Goal: Navigation & Orientation: Find specific page/section

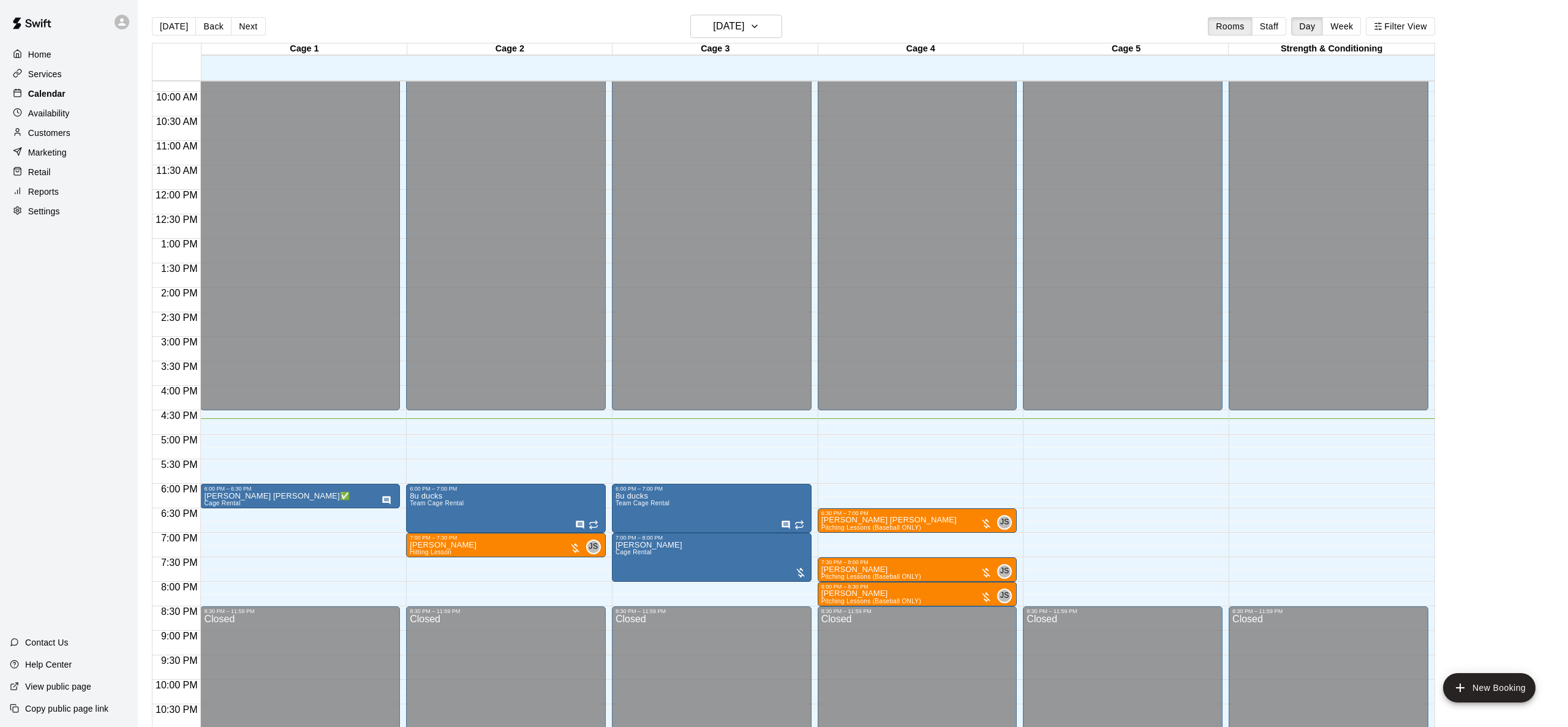
scroll to position [5, 0]
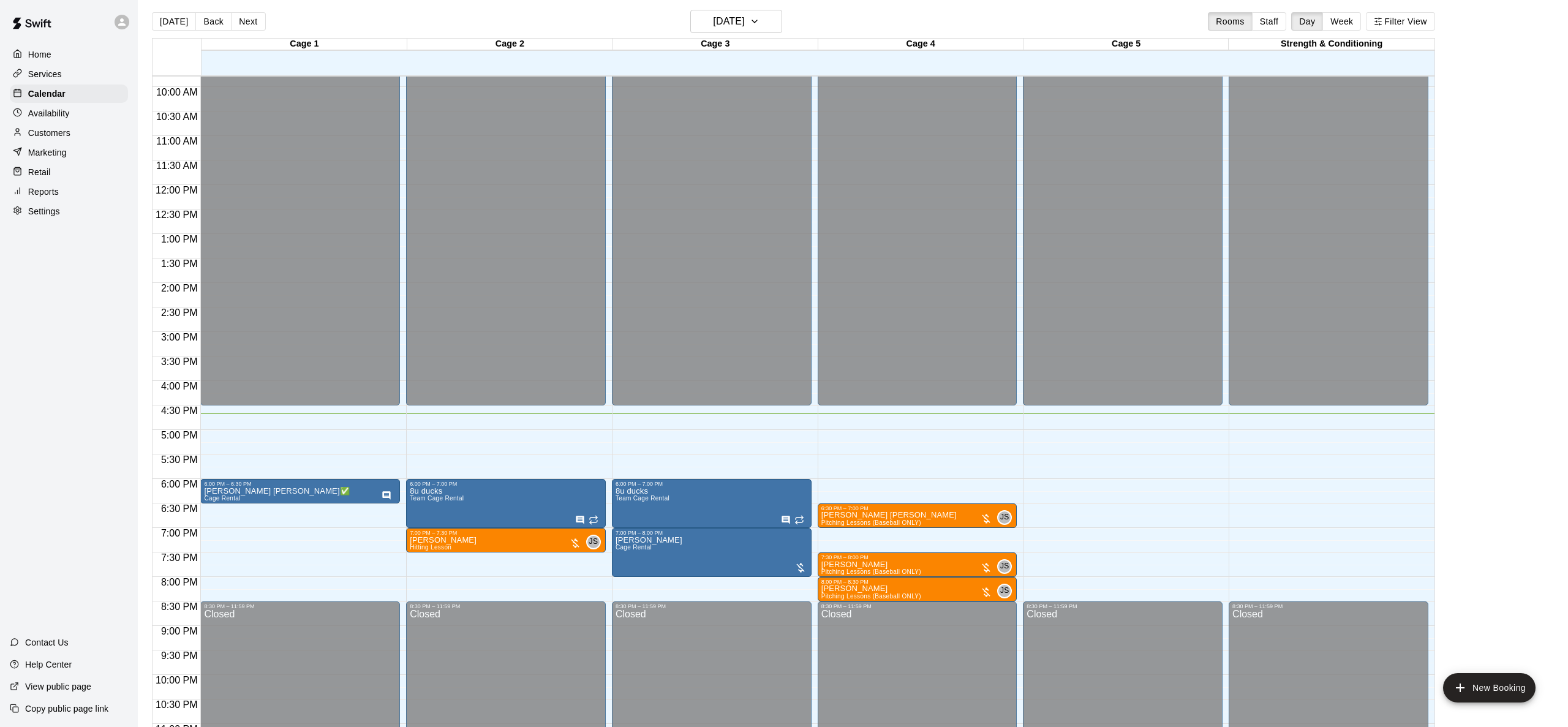
click at [90, 54] on div "Home" at bounding box center [69, 54] width 118 height 18
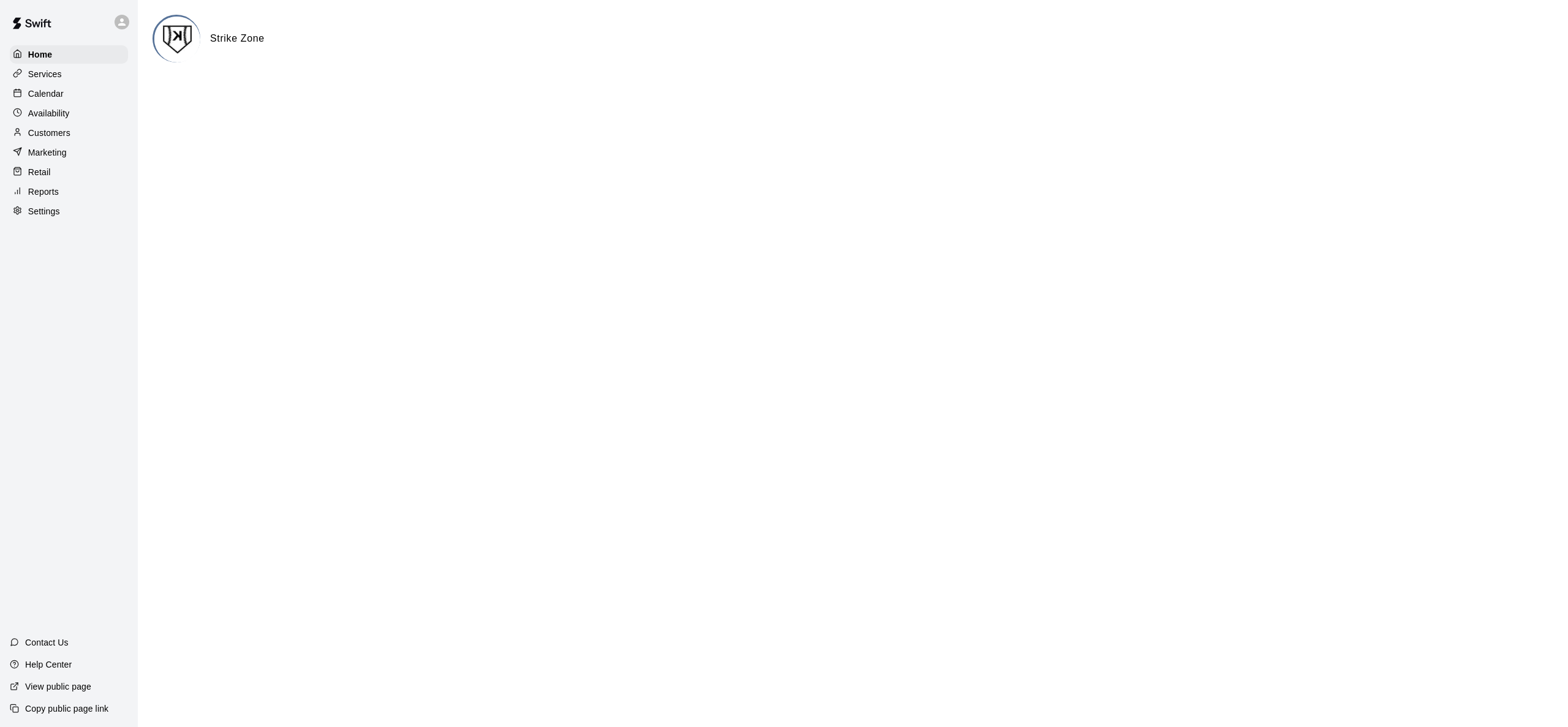
click at [88, 66] on div "Services" at bounding box center [69, 75] width 118 height 18
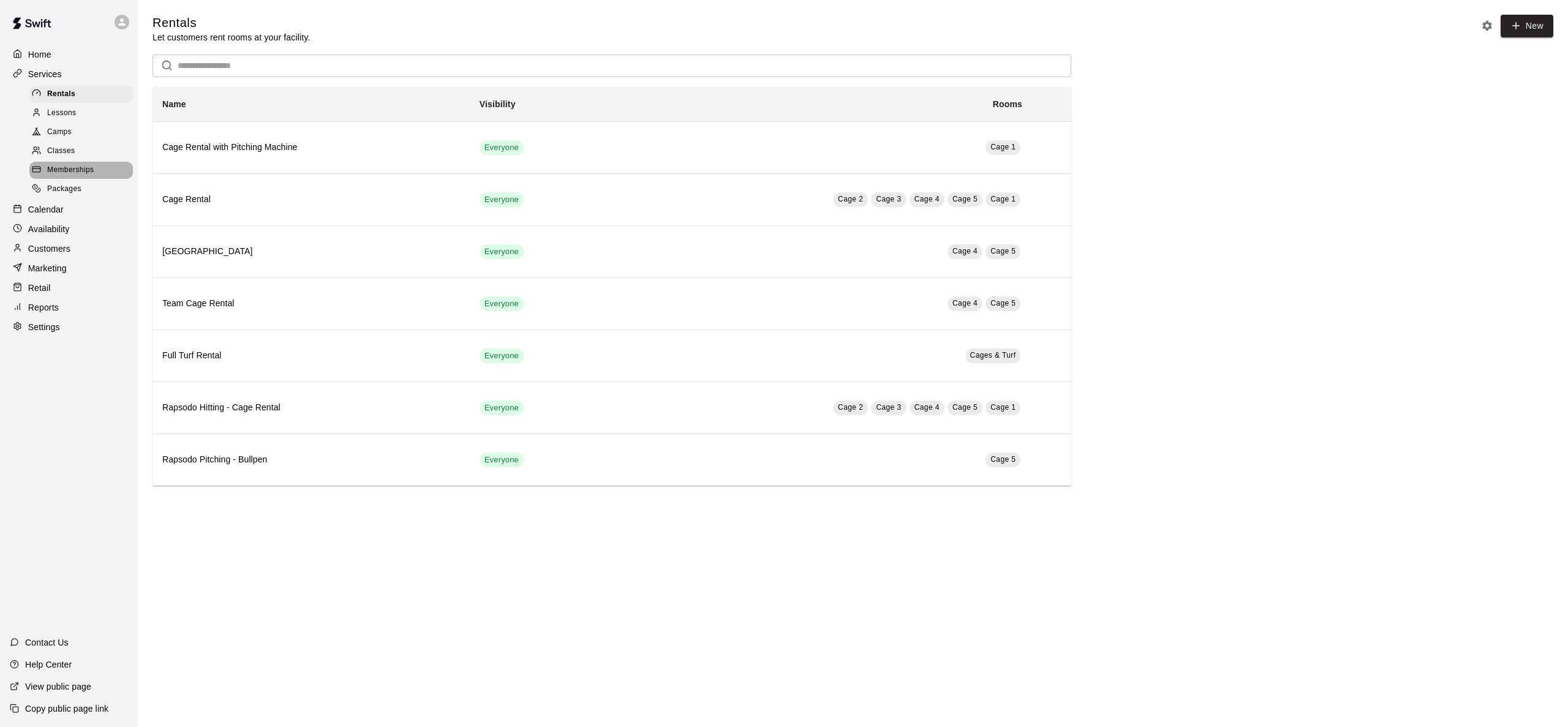
click at [82, 170] on span "Memberships" at bounding box center [70, 170] width 47 height 13
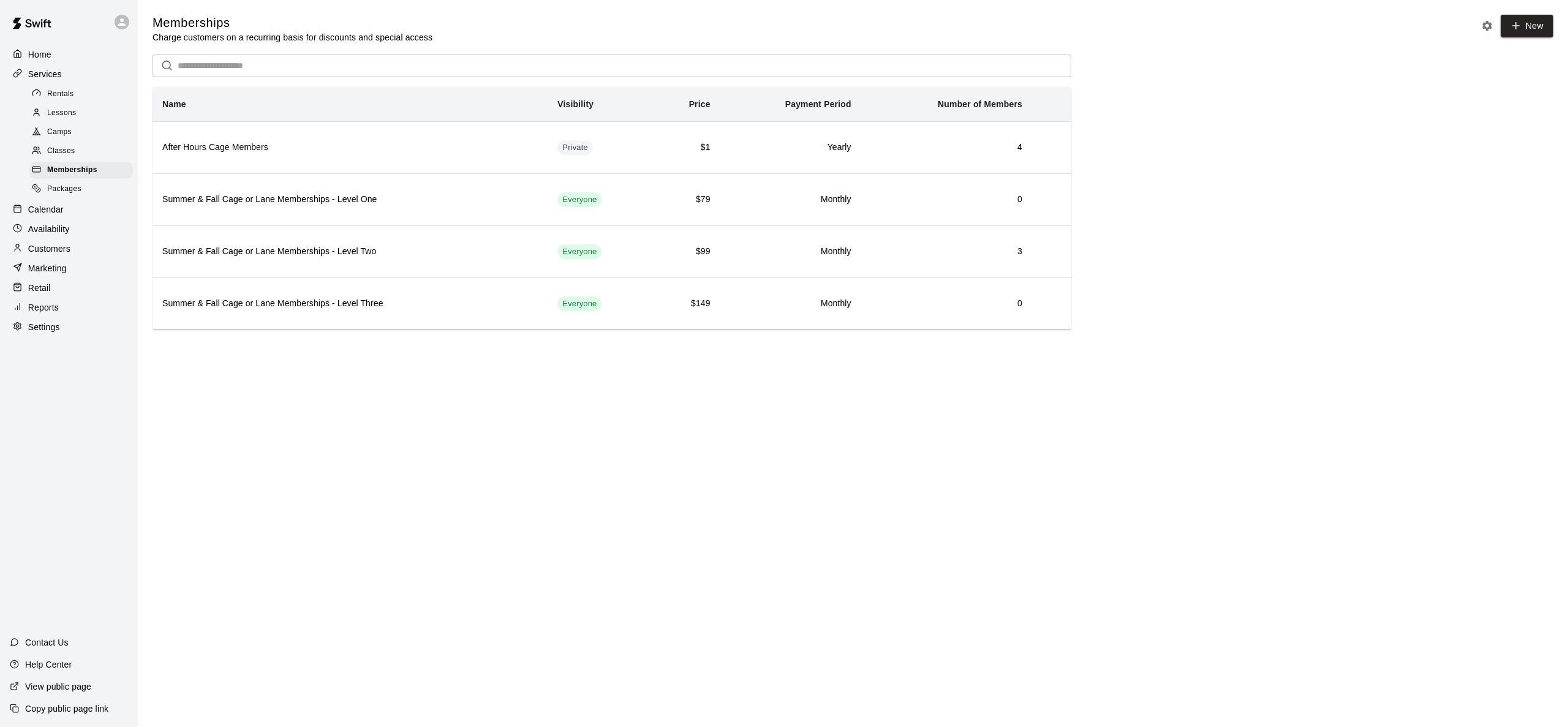
click at [72, 209] on div "Calendar" at bounding box center [69, 209] width 118 height 18
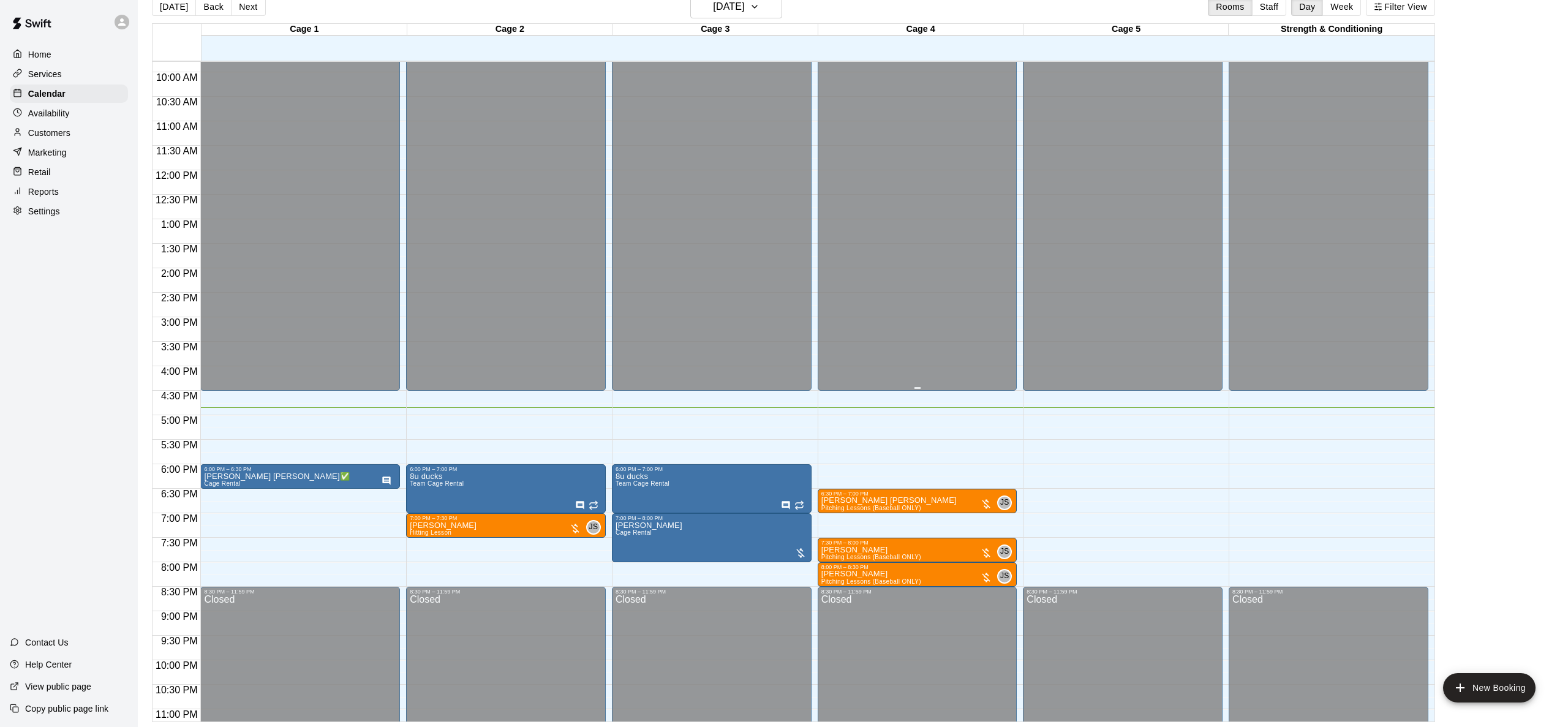
scroll to position [517, 0]
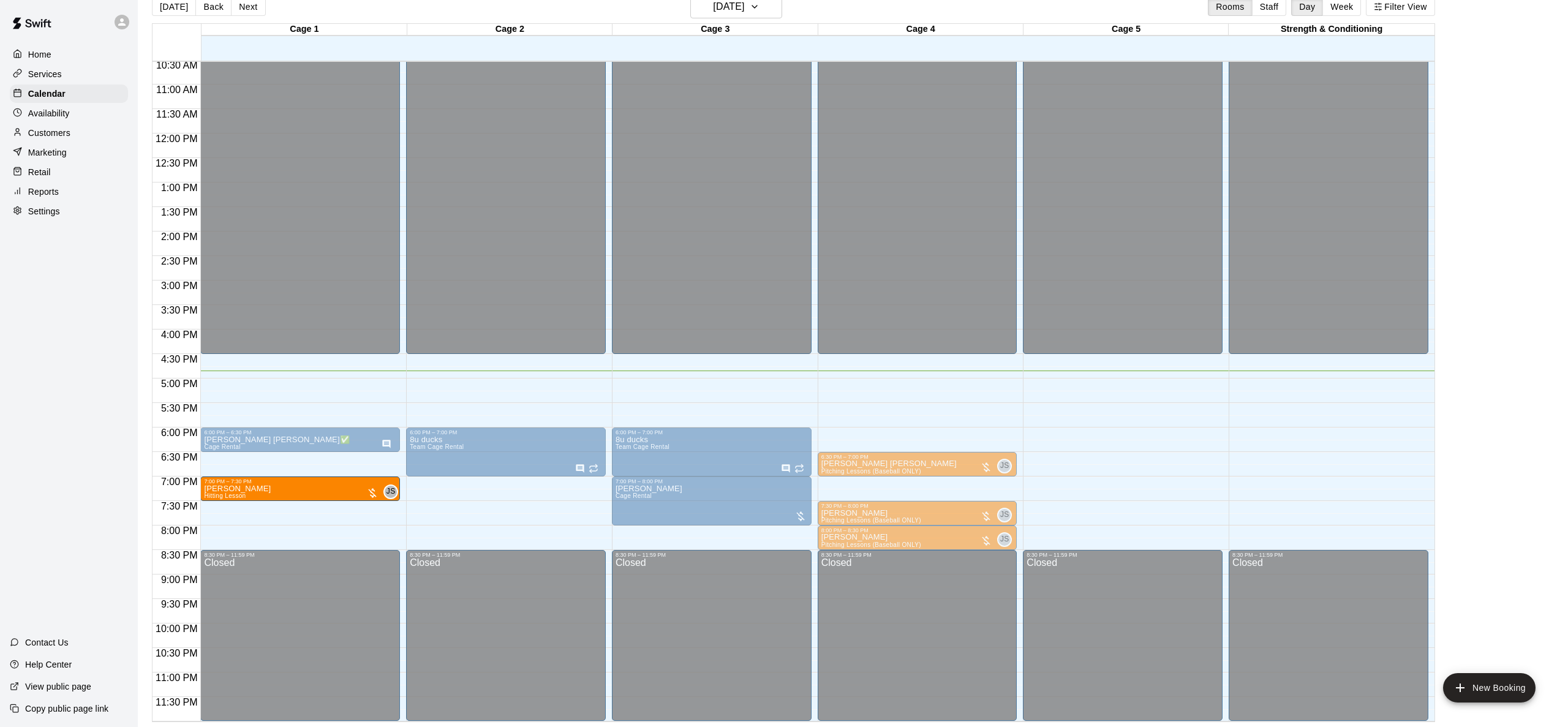
drag, startPoint x: 454, startPoint y: 491, endPoint x: 351, endPoint y: 495, distance: 103.1
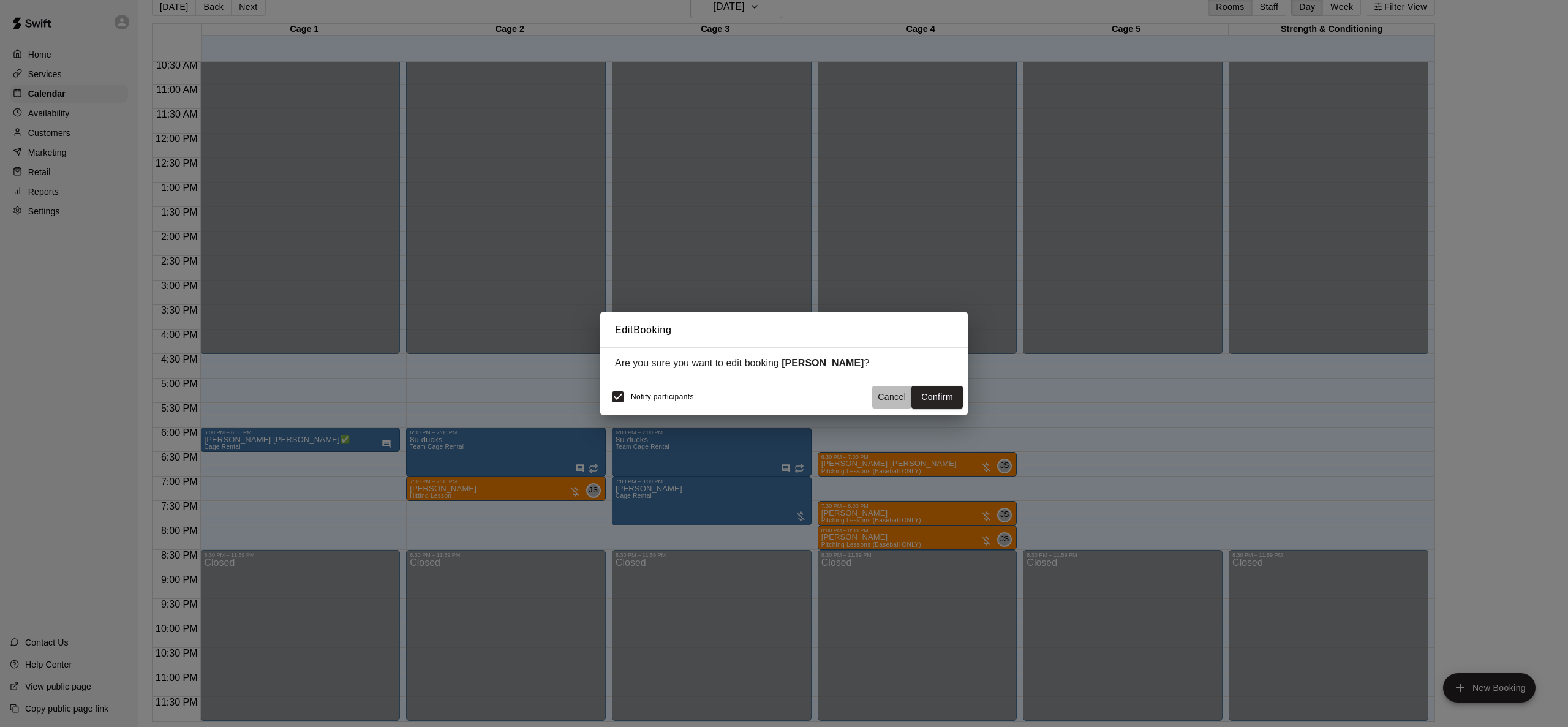
click at [902, 402] on button "Cancel" at bounding box center [892, 397] width 39 height 23
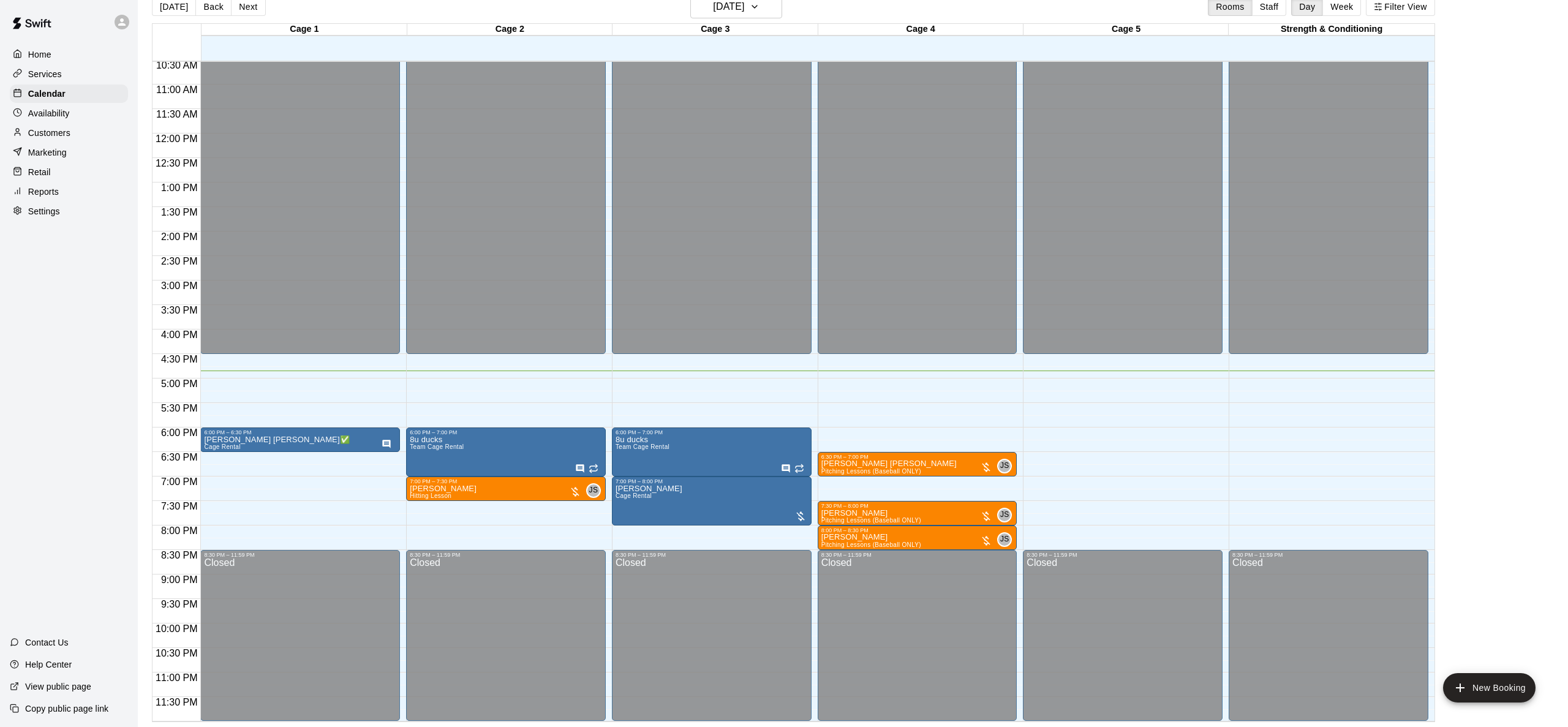
click at [1042, 428] on div "12:00 AM – 4:30 PM Closed 8:30 PM – 11:59 PM Closed" at bounding box center [1123, 133] width 199 height 1177
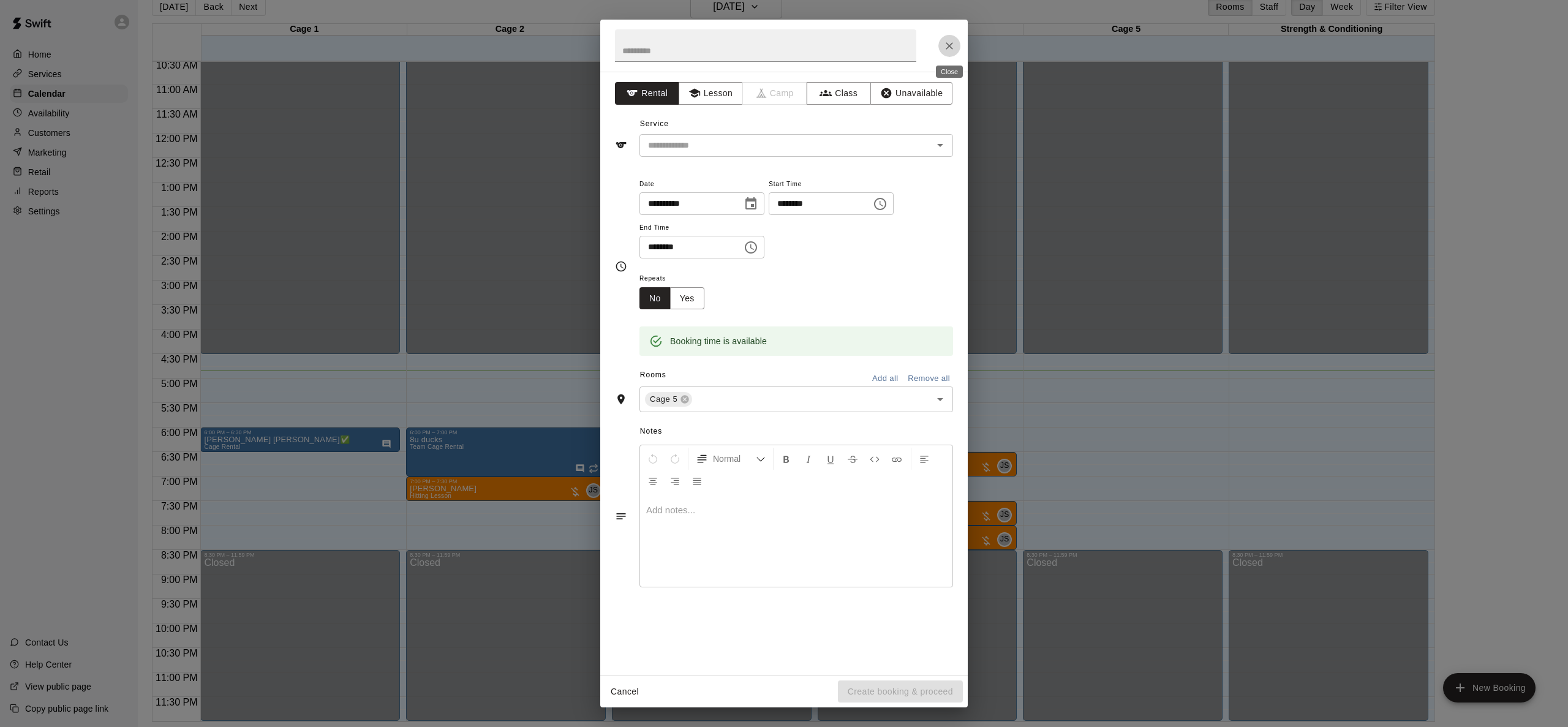
click at [950, 40] on icon "Close" at bounding box center [949, 46] width 13 height 13
